Goal: Task Accomplishment & Management: Use online tool/utility

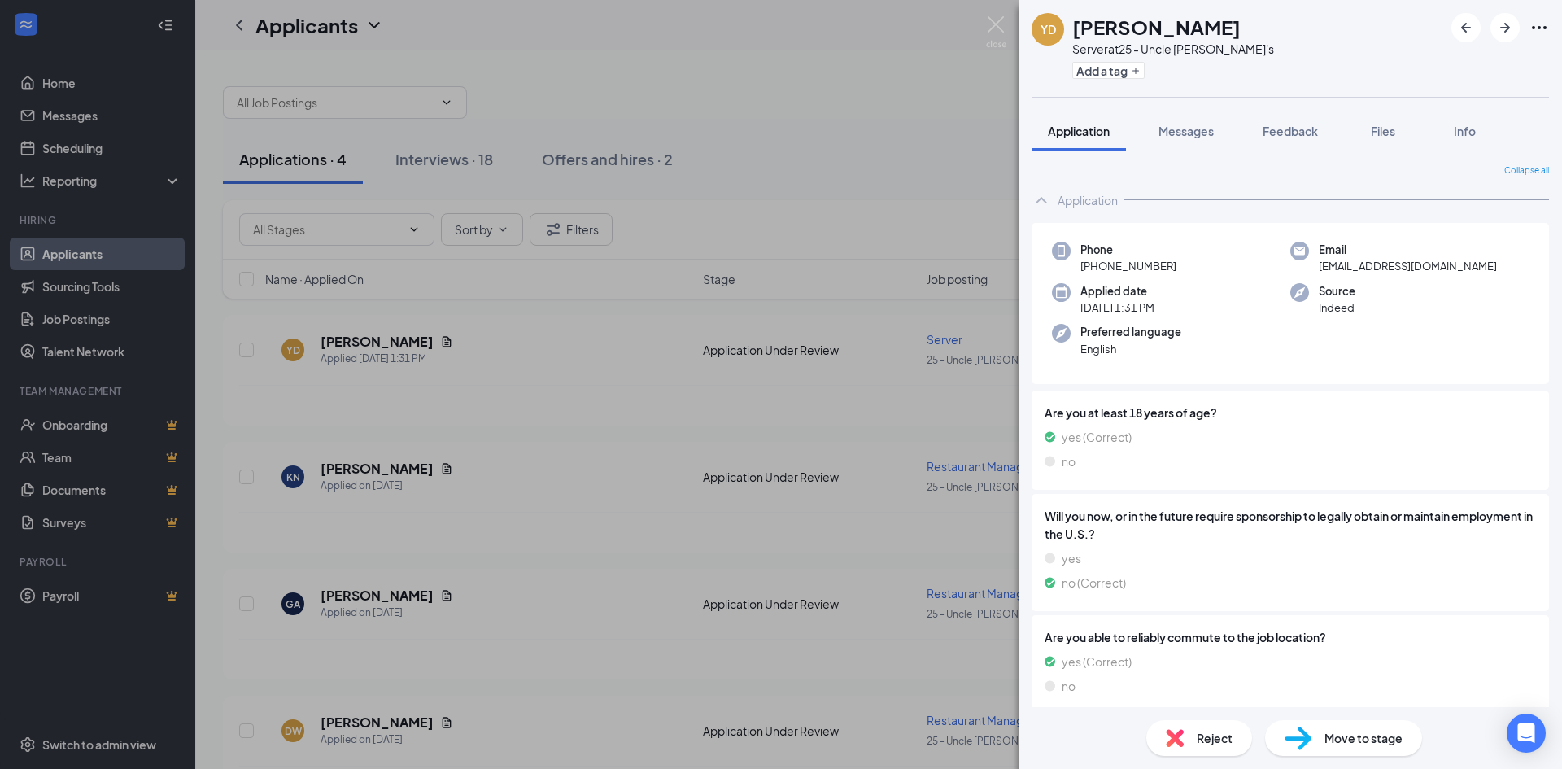
click at [353, 335] on div "YD [PERSON_NAME] Server at 25 - Uncle [PERSON_NAME]'s Add a tag Application Mes…" at bounding box center [781, 384] width 1562 height 769
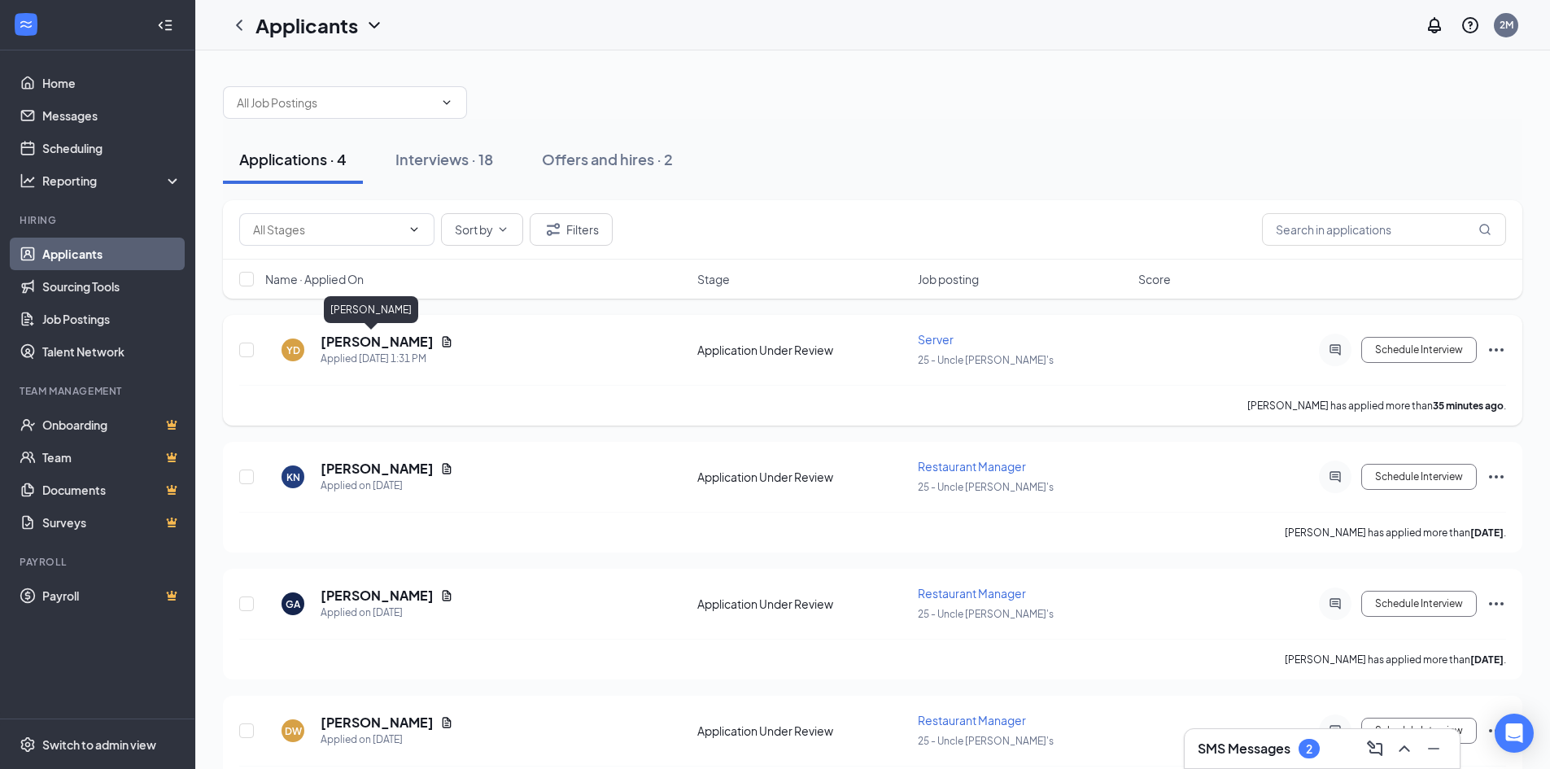
click at [355, 339] on h5 "[PERSON_NAME]" at bounding box center [377, 342] width 113 height 18
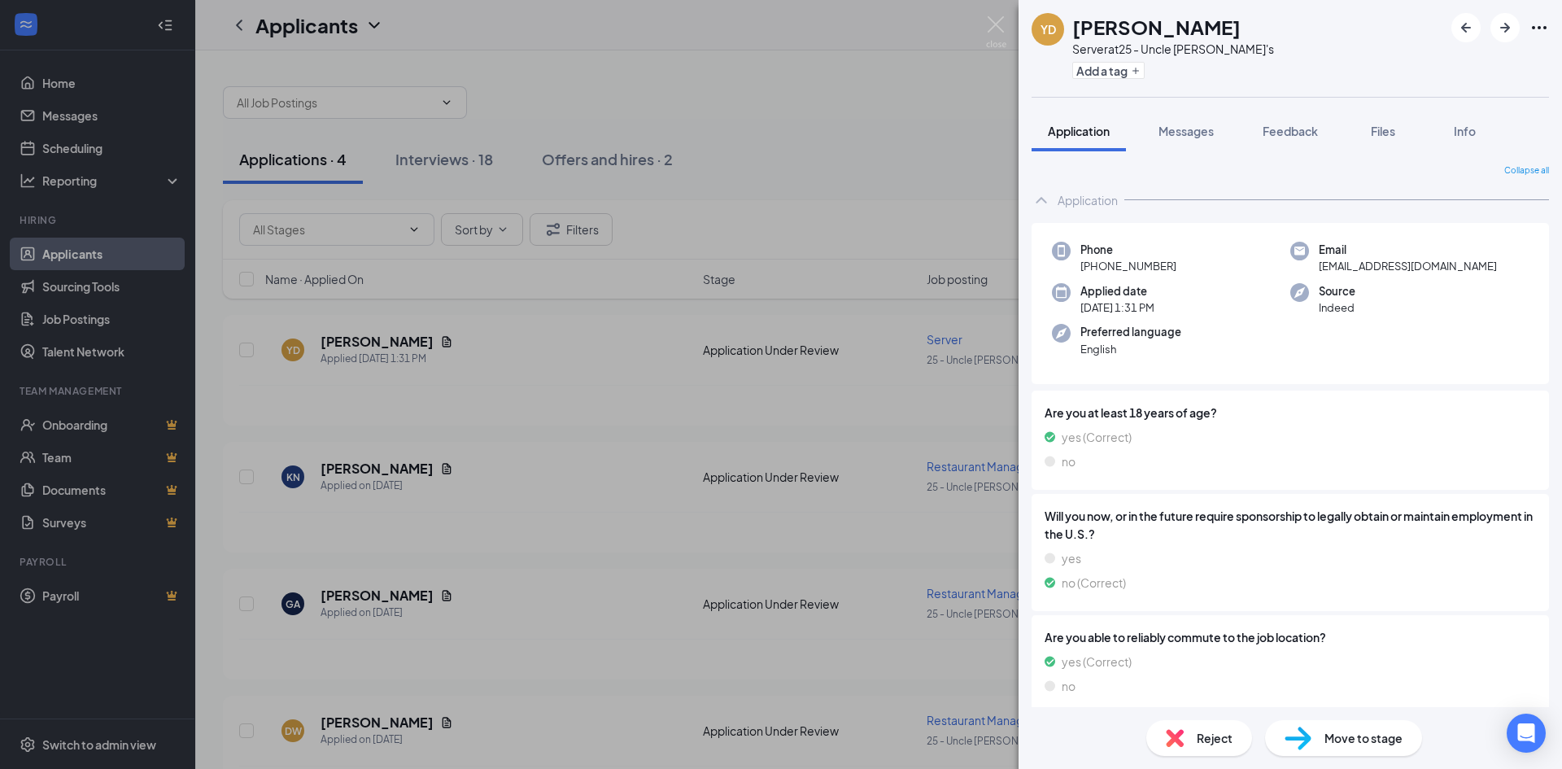
click at [362, 343] on div "YD [PERSON_NAME] Server at 25 - Uncle [PERSON_NAME]'s Add a tag Application Mes…" at bounding box center [781, 384] width 1562 height 769
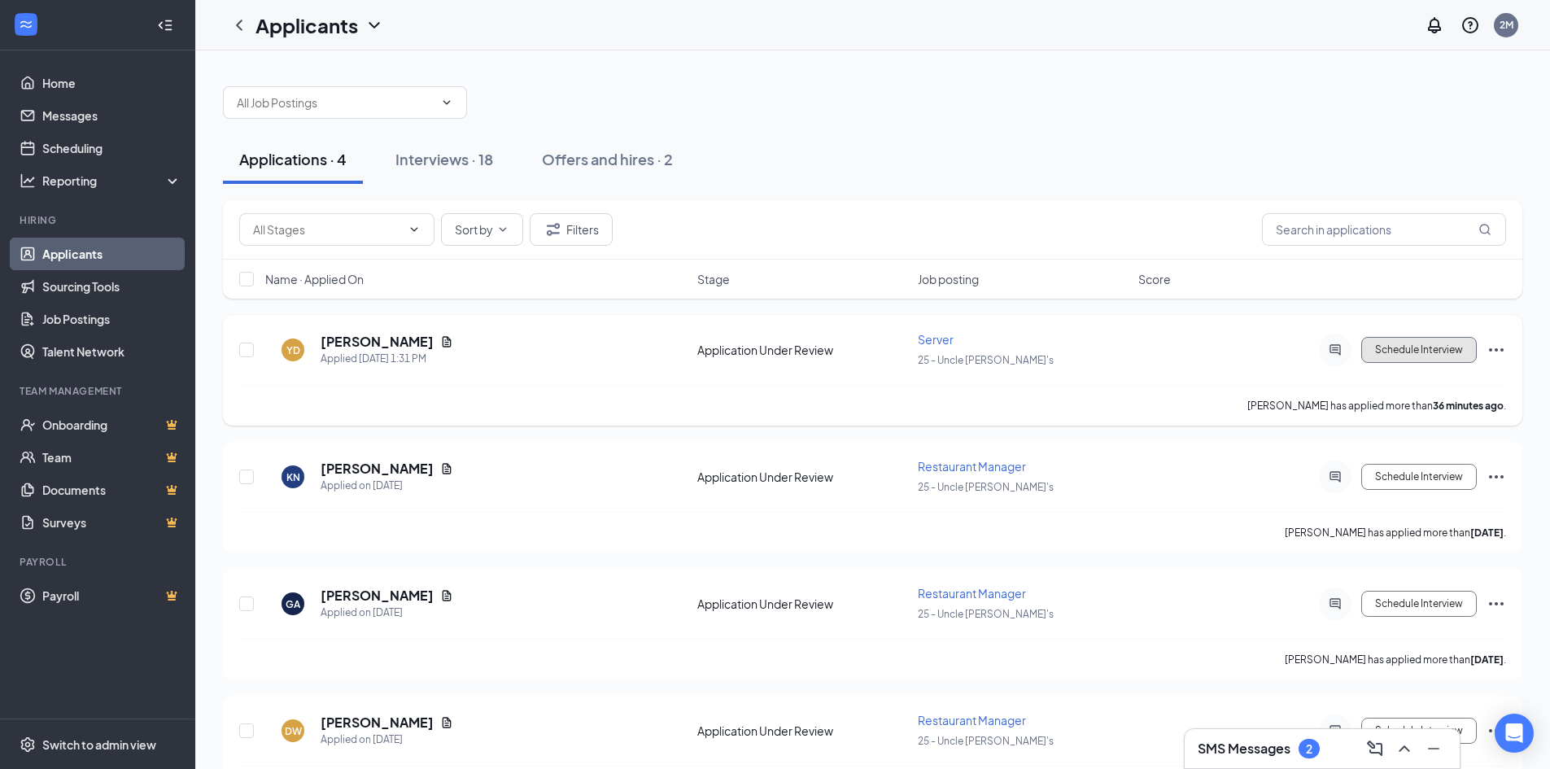
click at [1432, 343] on button "Schedule Interview" at bounding box center [1419, 350] width 116 height 26
type input "Onsite Interview (next stage)"
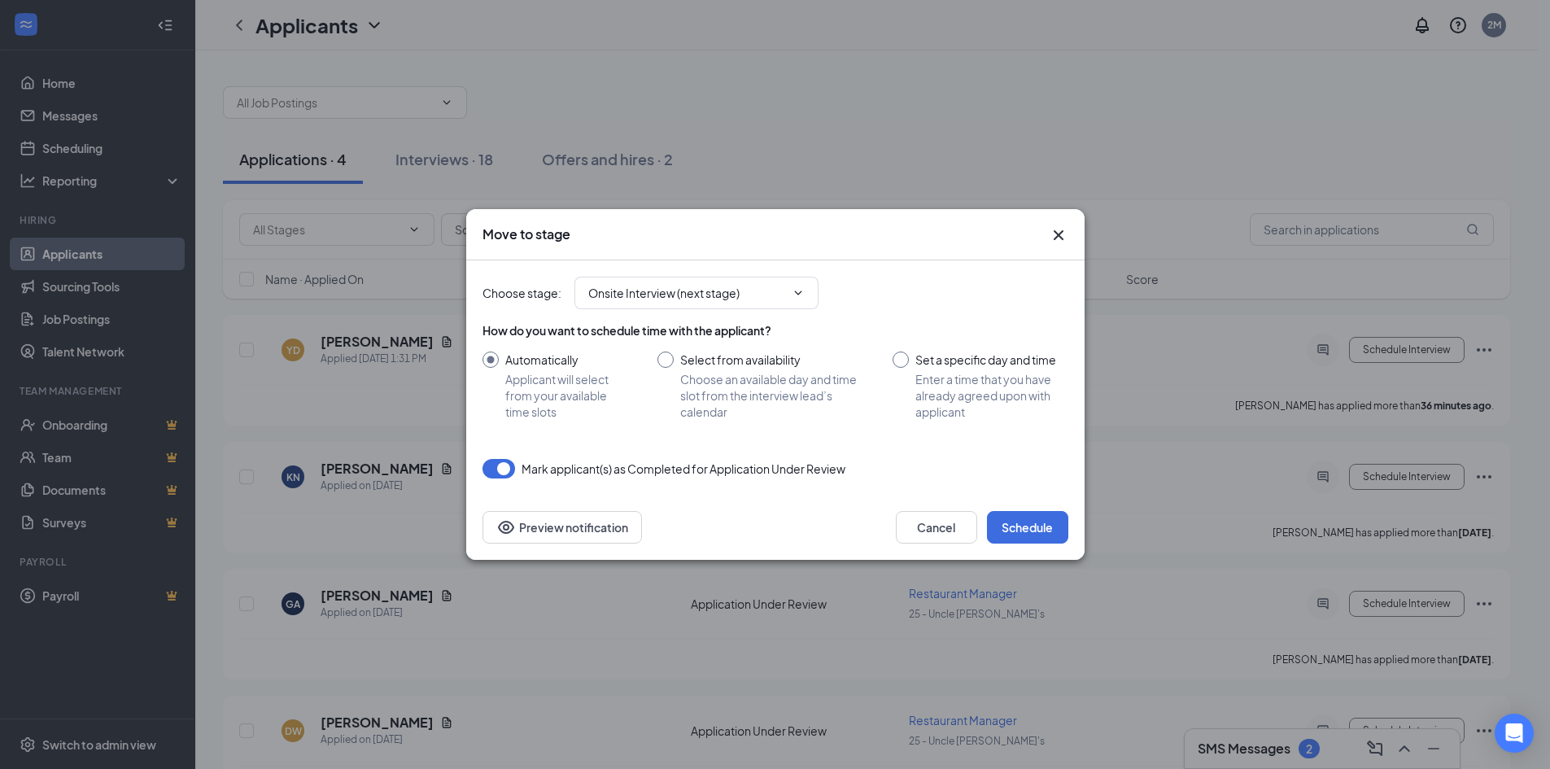
click at [1061, 229] on icon "Cross" at bounding box center [1059, 235] width 20 height 20
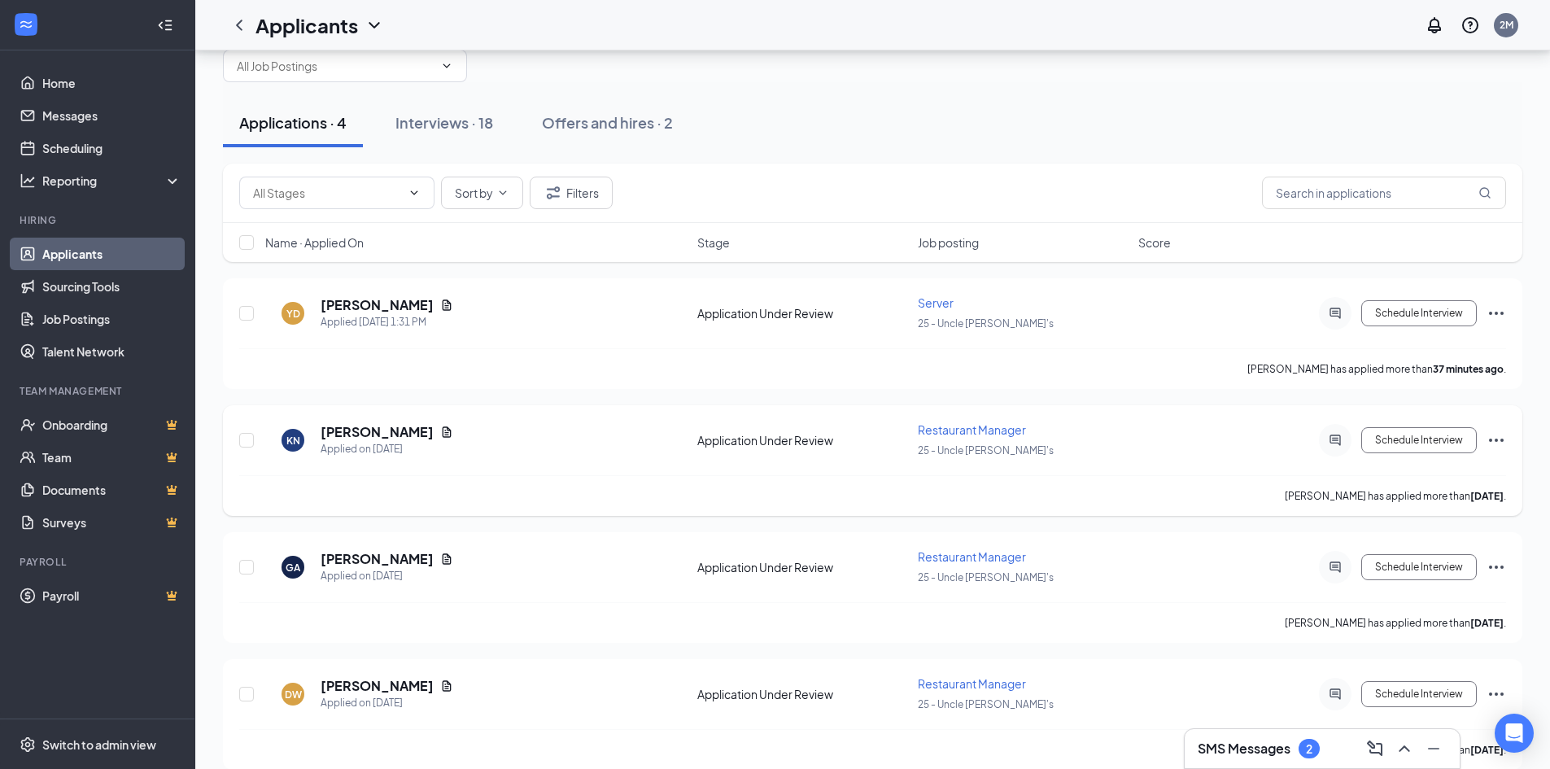
scroll to position [57, 0]
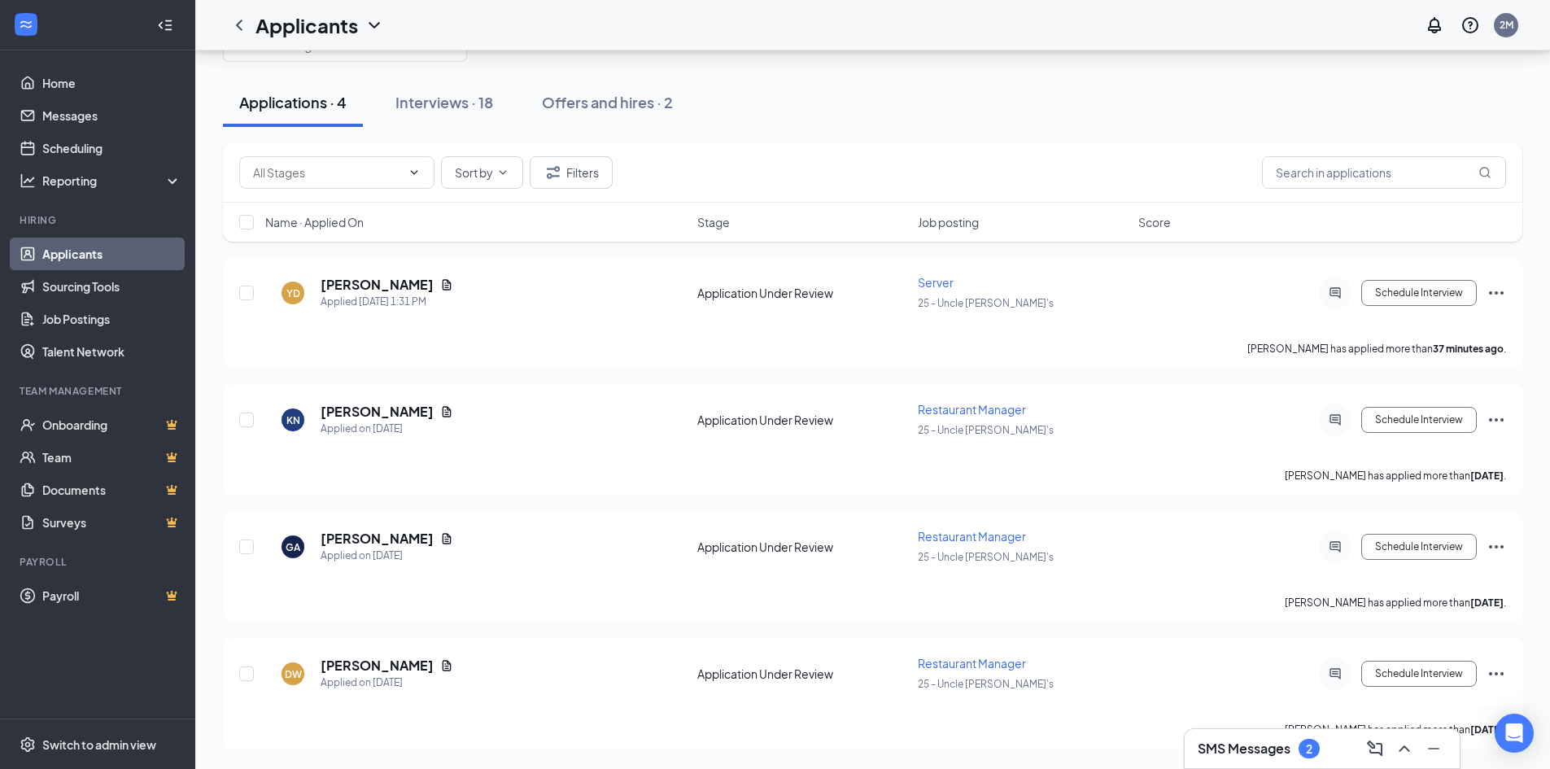
click at [314, 104] on div "Applications · 4" at bounding box center [292, 102] width 107 height 20
